Goal: Task Accomplishment & Management: Use online tool/utility

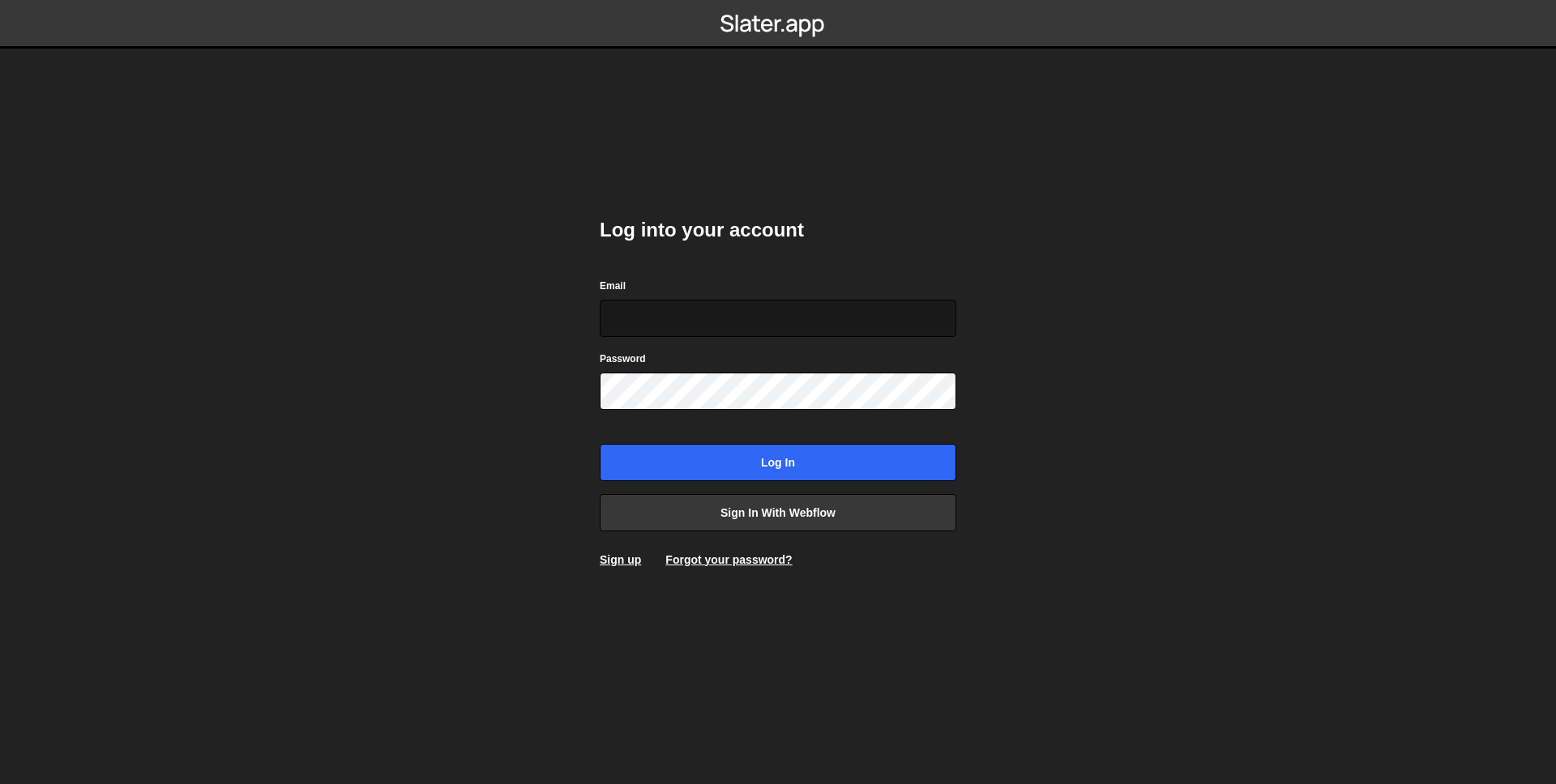
drag, startPoint x: 678, startPoint y: 301, endPoint x: 680, endPoint y: 328, distance: 27.1
click at [678, 302] on input "Email" at bounding box center [778, 319] width 356 height 37
drag, startPoint x: 934, startPoint y: 317, endPoint x: 955, endPoint y: 324, distance: 22.1
click at [778, 0] on com-1password-button at bounding box center [778, 0] width 0 height 0
type input "ross@wearepolar.com"
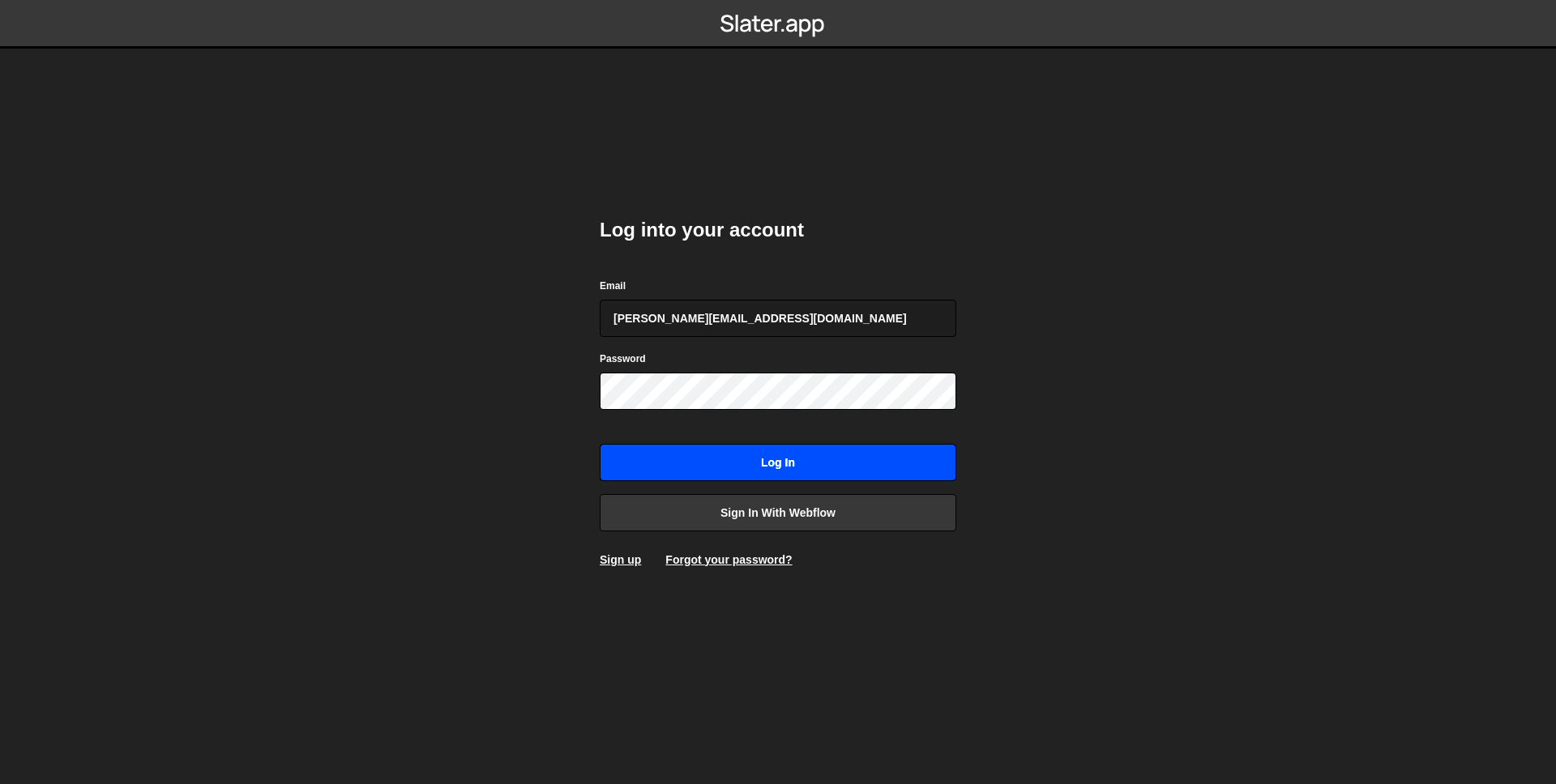
click at [819, 465] on input "Log in" at bounding box center [778, 463] width 356 height 37
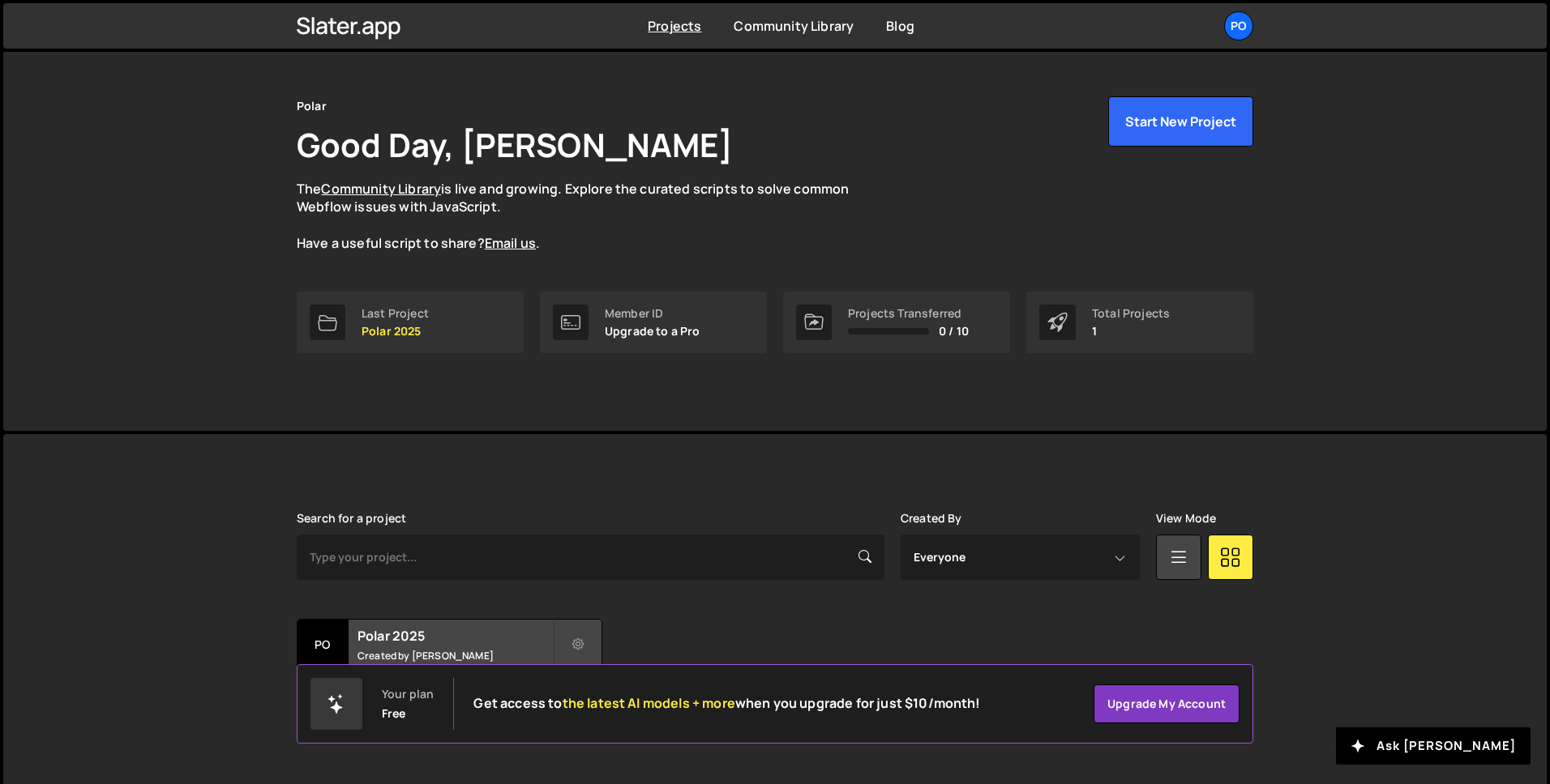
scroll to position [48, 0]
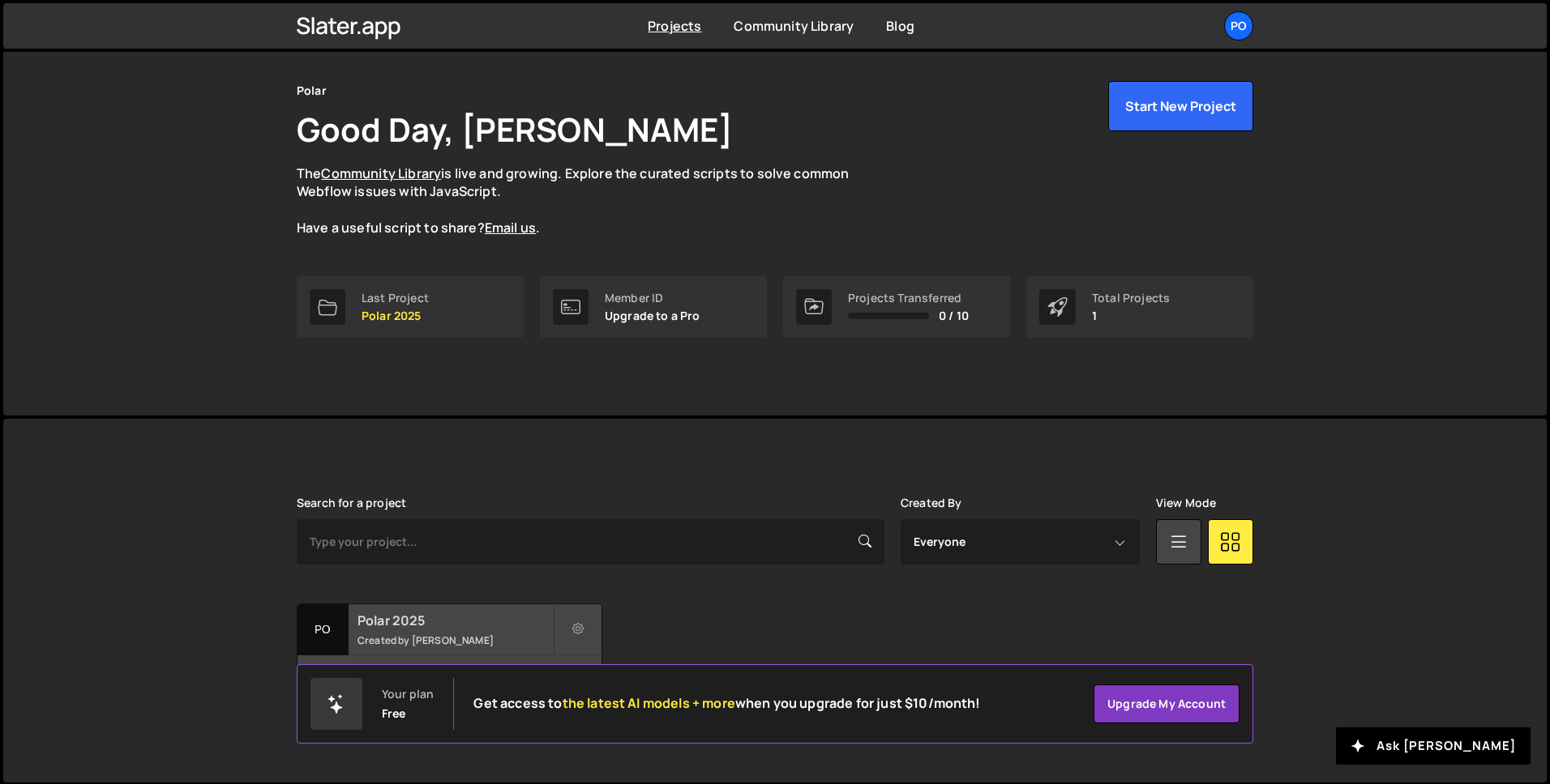
click at [456, 649] on div "Polar 2025 Created by [PERSON_NAME]" at bounding box center [449, 629] width 304 height 50
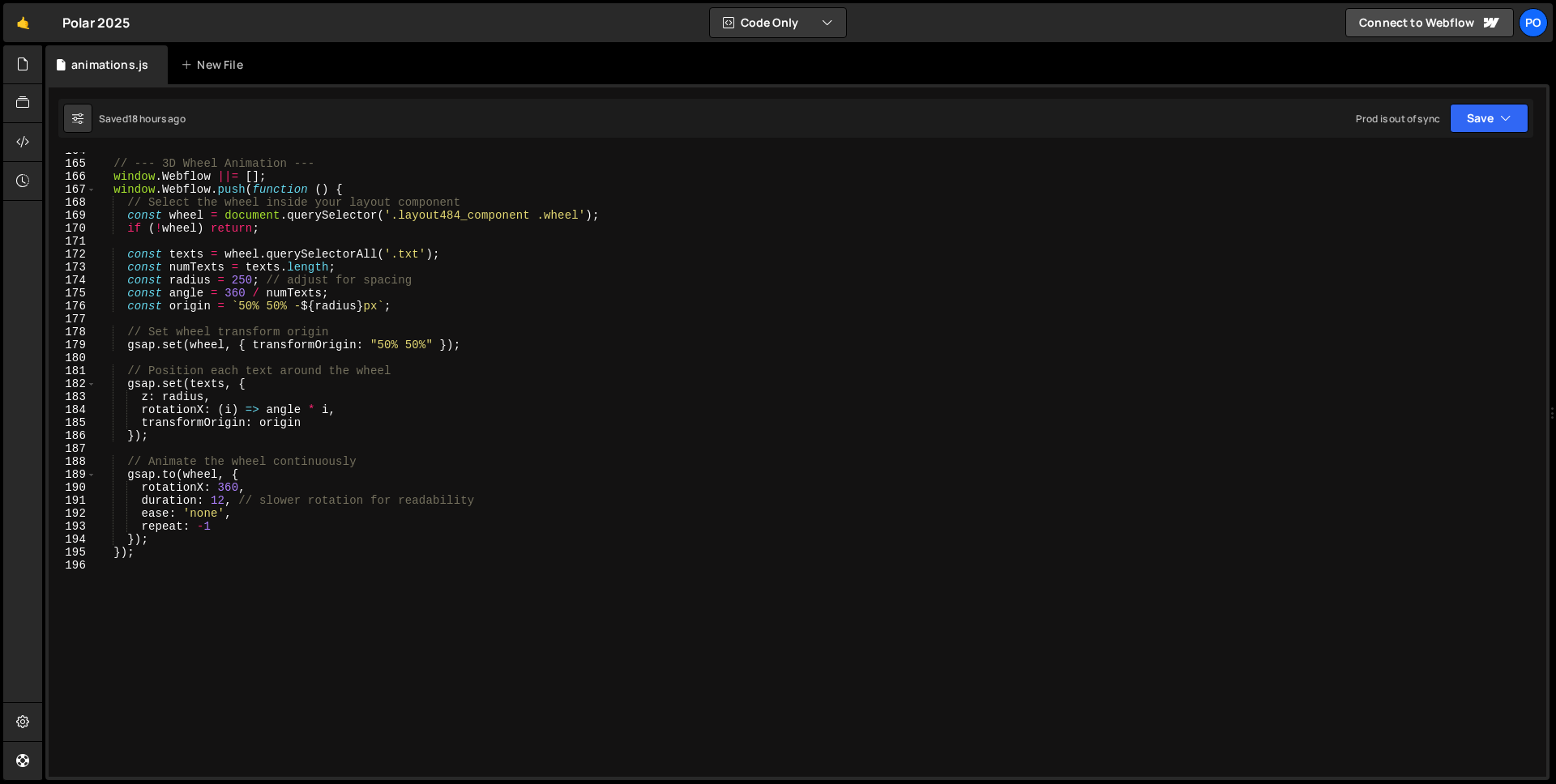
scroll to position [2116, 0]
click at [226, 496] on div "// --- 3D Wheel Animation --- window . Webflow ||= [ ] ; window . Webflow . pus…" at bounding box center [818, 473] width 1444 height 651
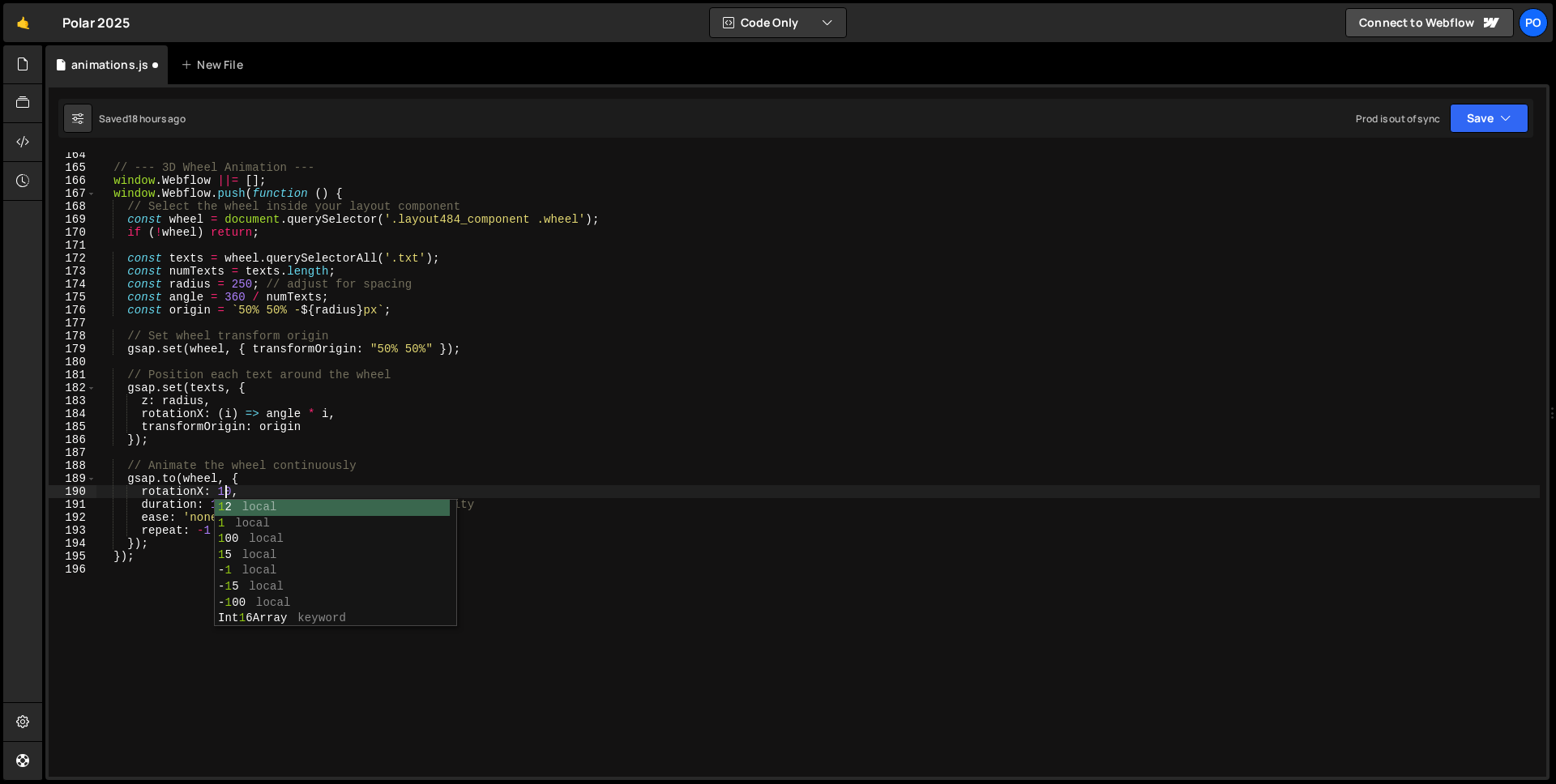
scroll to position [0, 9]
click at [237, 499] on div "// --- 3D Wheel Animation --- window . Webflow ||= [ ] ; window . Webflow . pus…" at bounding box center [818, 473] width 1444 height 651
click at [431, 469] on div "// --- 3D Wheel Animation --- window . Webflow ||= [ ] ; window . Webflow . pus…" at bounding box center [818, 473] width 1444 height 651
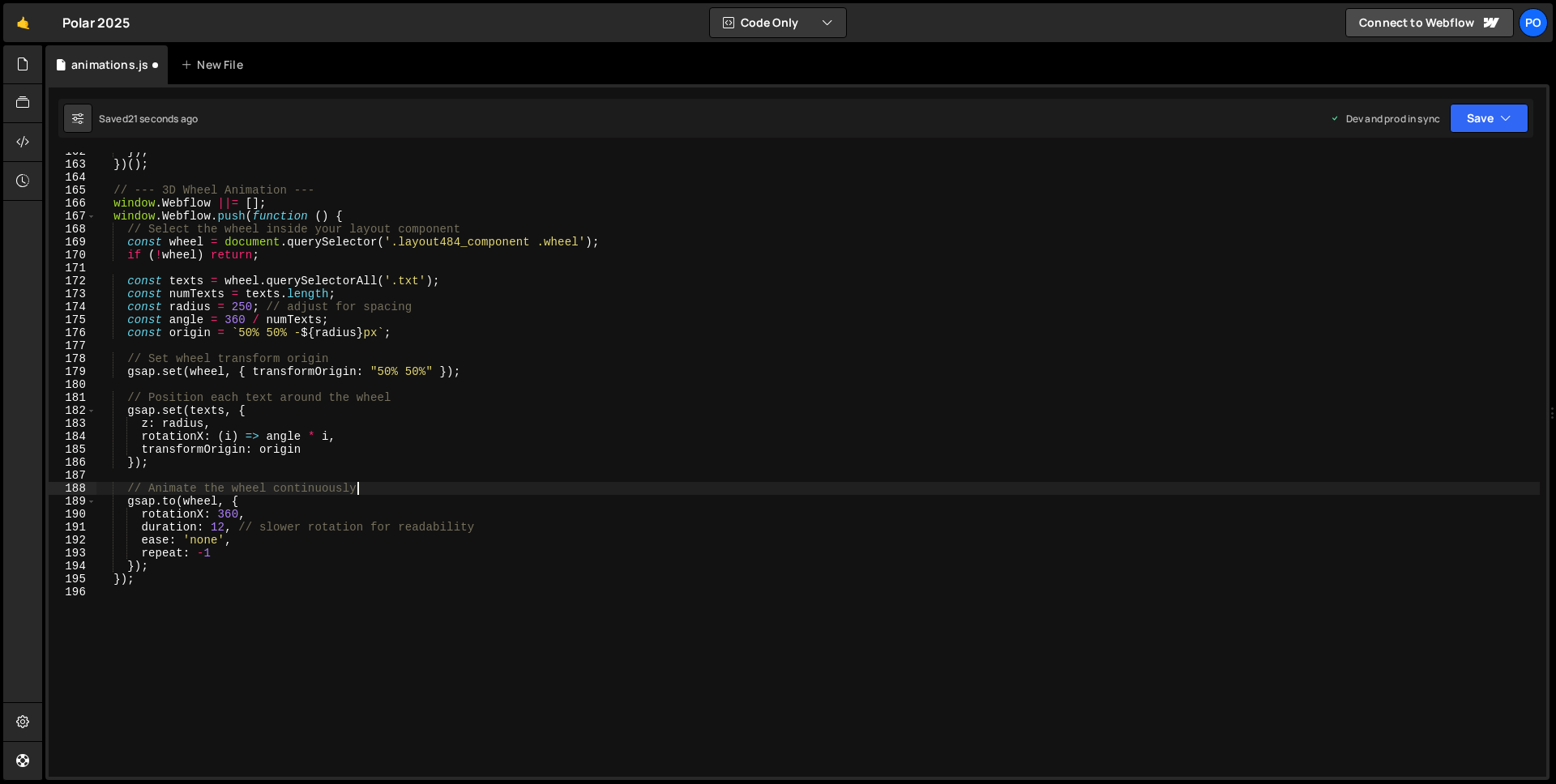
scroll to position [2075, 0]
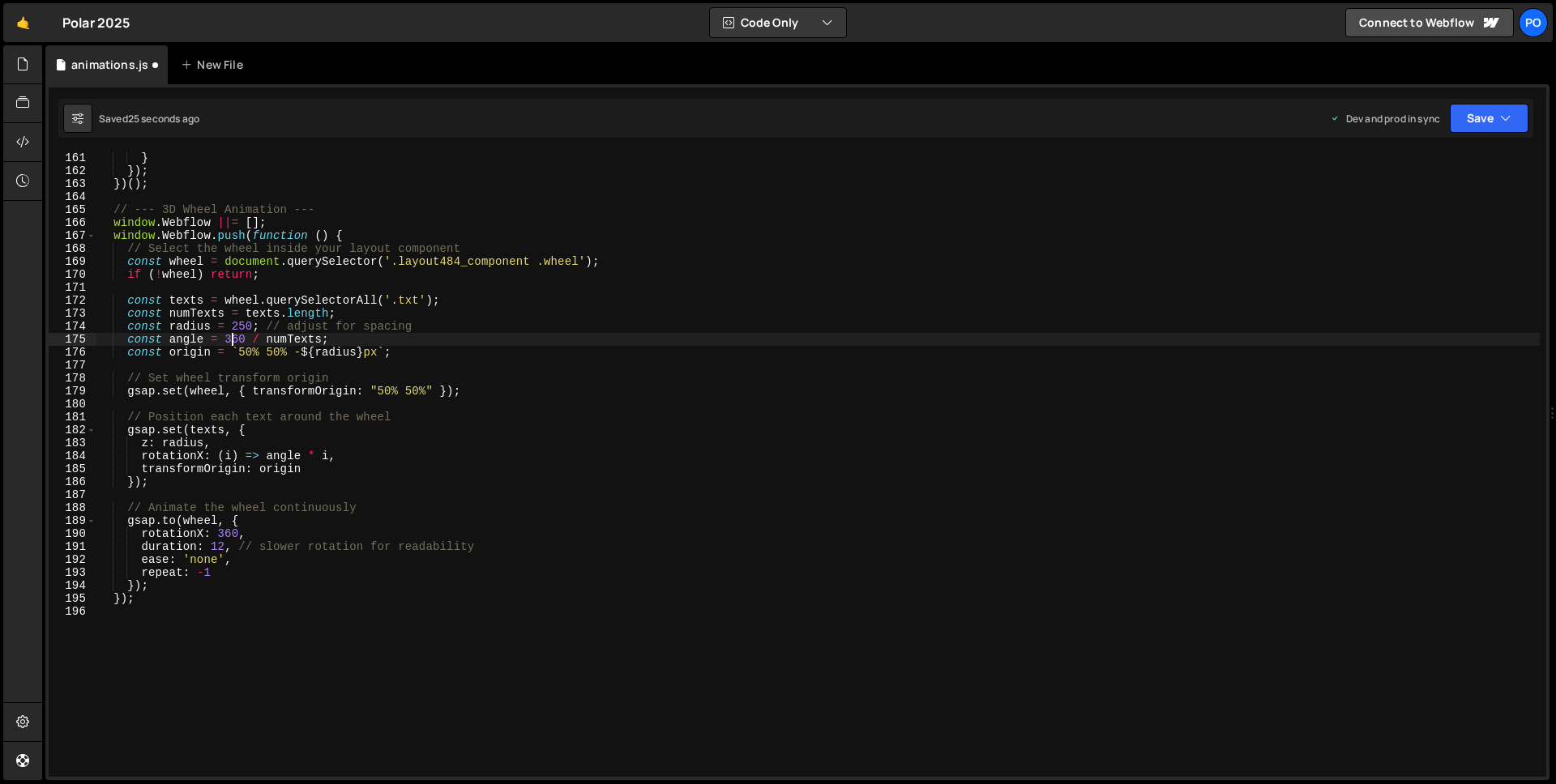
drag, startPoint x: 232, startPoint y: 338, endPoint x: 247, endPoint y: 338, distance: 15.0
click at [232, 338] on div "} }) ; }) ( ) ; // --- 3D Wheel Animation --- window . Webflow ||= [ ] ; window…" at bounding box center [818, 477] width 1444 height 651
click at [228, 337] on div "} }) ; }) ( ) ; // --- 3D Wheel Animation --- window . Webflow ||= [ ] ; window…" at bounding box center [818, 477] width 1444 height 651
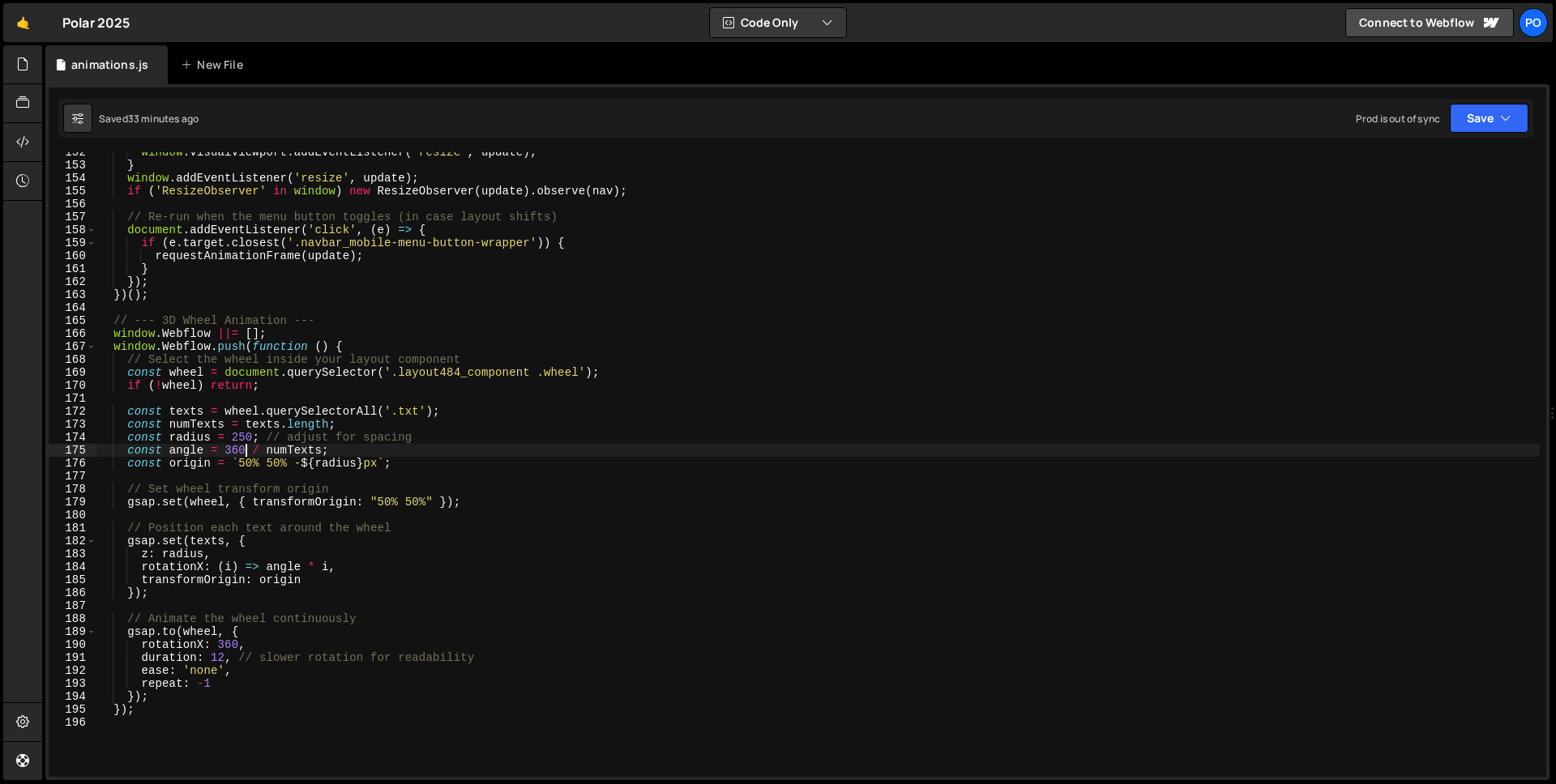
scroll to position [1964, 0]
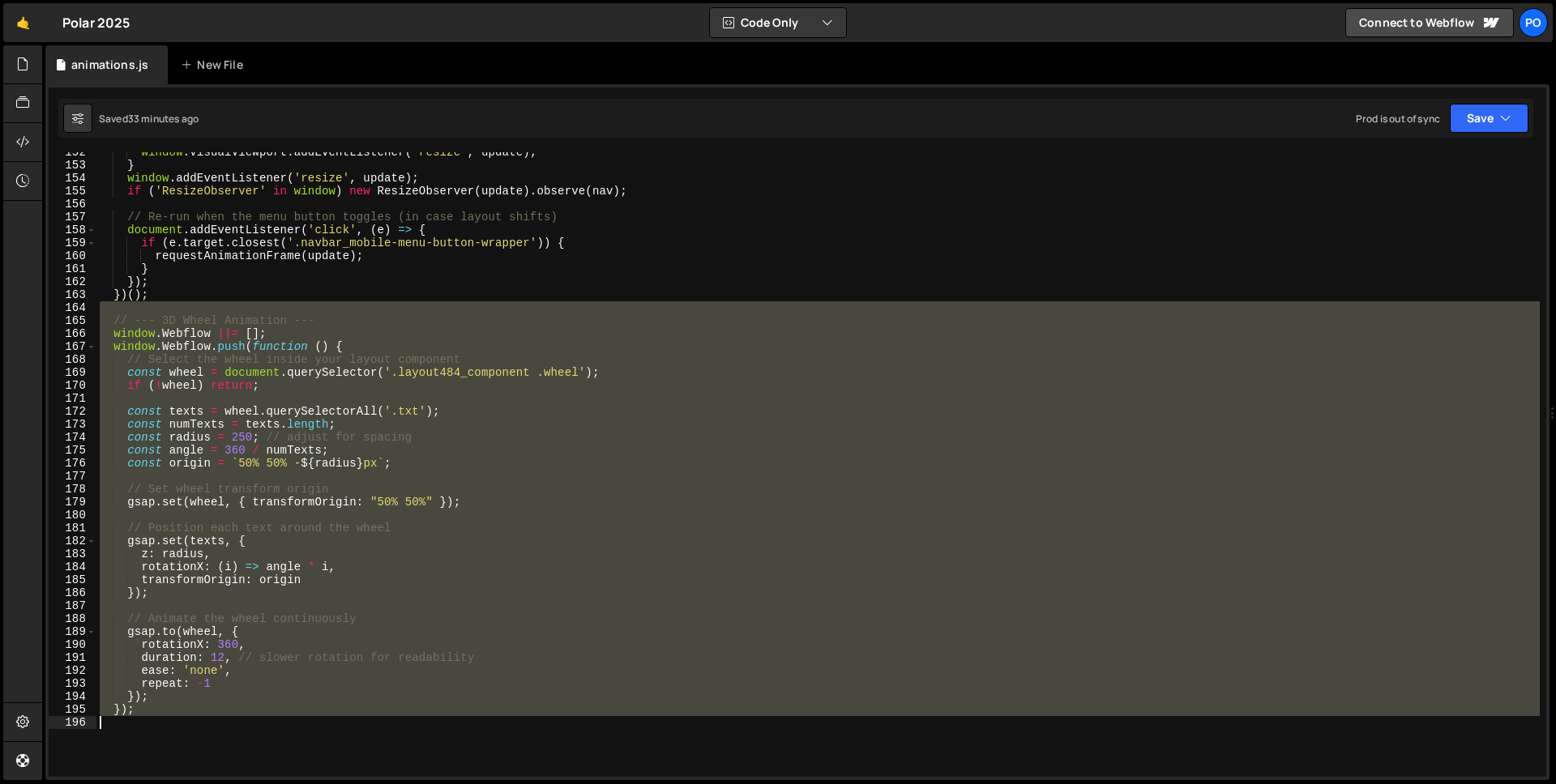
drag, startPoint x: 180, startPoint y: 332, endPoint x: 535, endPoint y: 742, distance: 542.3
click at [535, 742] on div "window . visualViewport . addEventListener ( 'resize' , update ) ; } window . a…" at bounding box center [818, 471] width 1444 height 651
type textarea "});"
